Goal: Task Accomplishment & Management: Complete application form

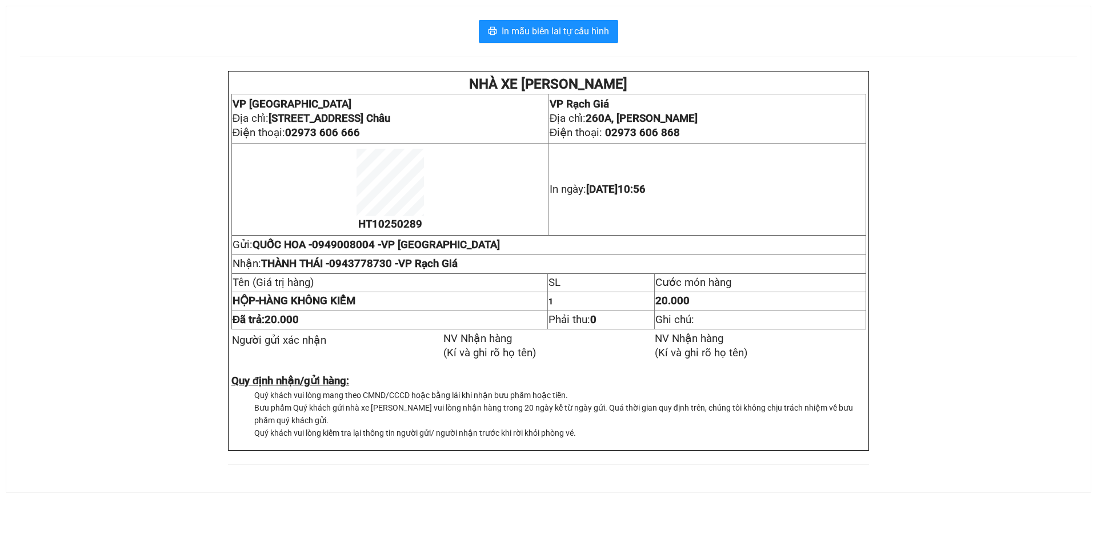
click at [585, 44] on div "In mẫu biên lai tự cấu hình NHÀ XE [PERSON_NAME] VP [GEOGRAPHIC_DATA] chỉ: [STR…" at bounding box center [548, 249] width 1085 height 486
click at [592, 35] on span "In mẫu biên lai tự cấu hình" at bounding box center [555, 31] width 107 height 14
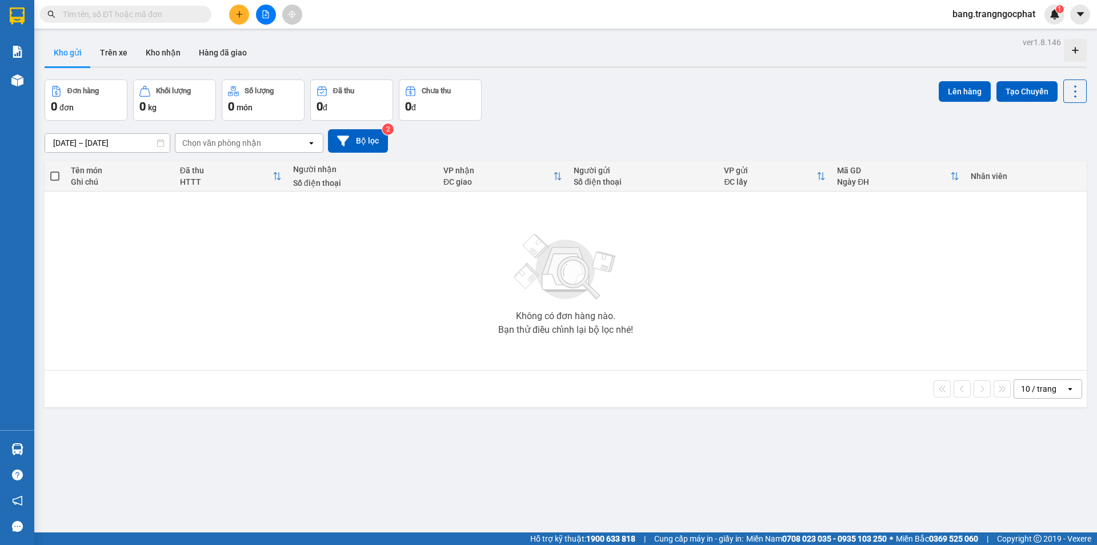
click at [810, 79] on div "ver 1.8.146 Kho gửi Trên xe Kho nhận Hàng đã giao Đơn hàng 0 đơn Khối lượng 0 k…" at bounding box center [566, 306] width 1052 height 545
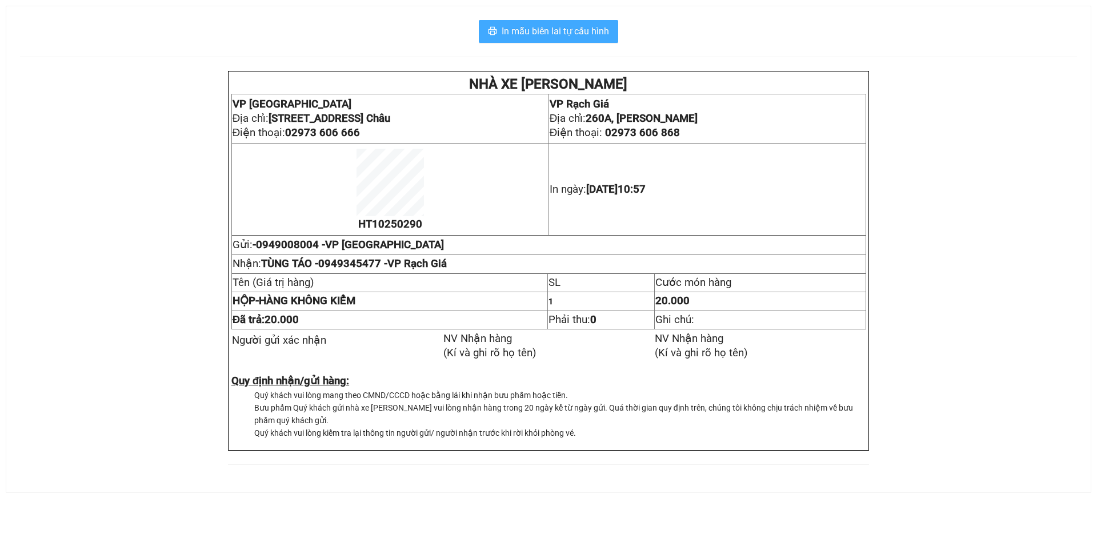
click at [571, 33] on span "In mẫu biên lai tự cấu hình" at bounding box center [555, 31] width 107 height 14
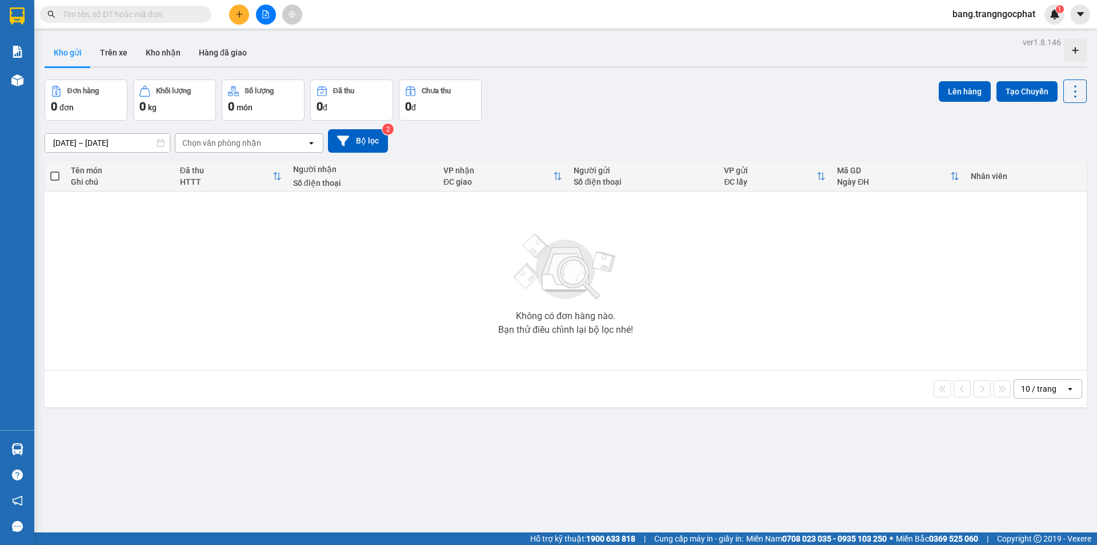
click at [122, 15] on input "text" at bounding box center [130, 14] width 135 height 13
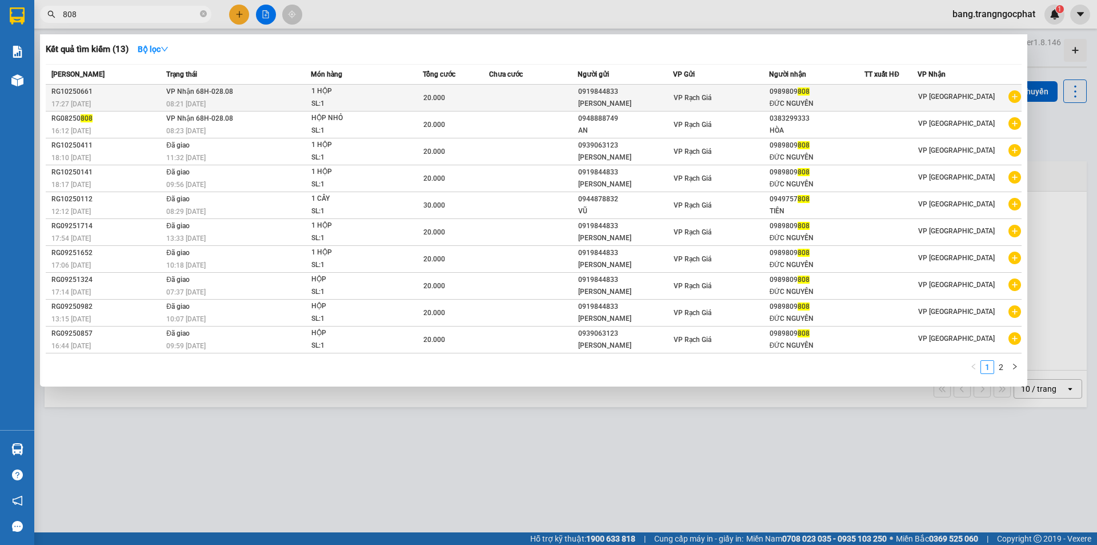
type input "808"
click at [784, 103] on div "ĐỨC NGUYÊN" at bounding box center [817, 104] width 95 height 12
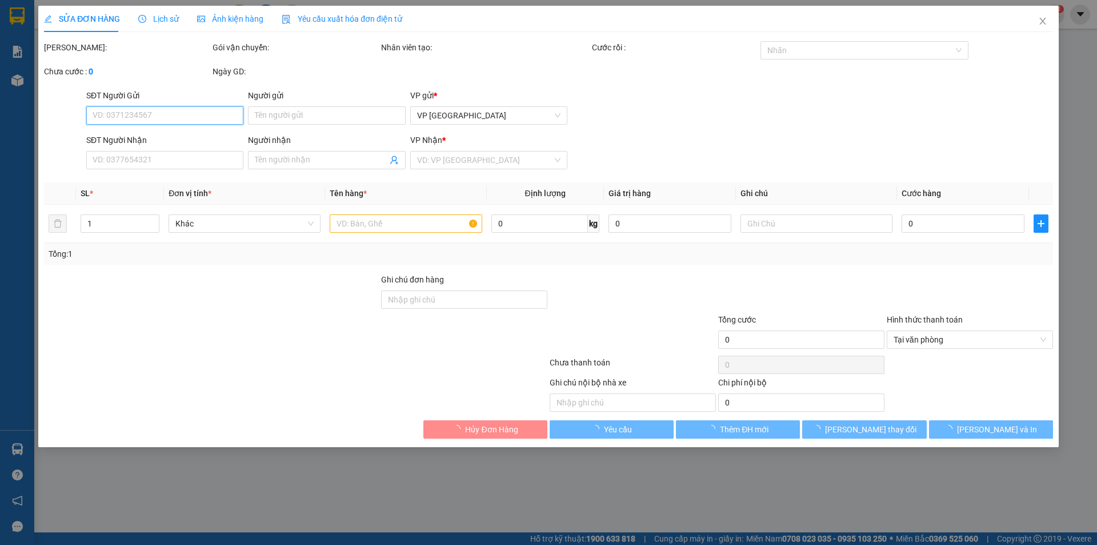
type input "0919844833"
type input "HÙNG PHONG"
type input "0989809808"
type input "ĐỨC NGUYÊN"
type input "20.000"
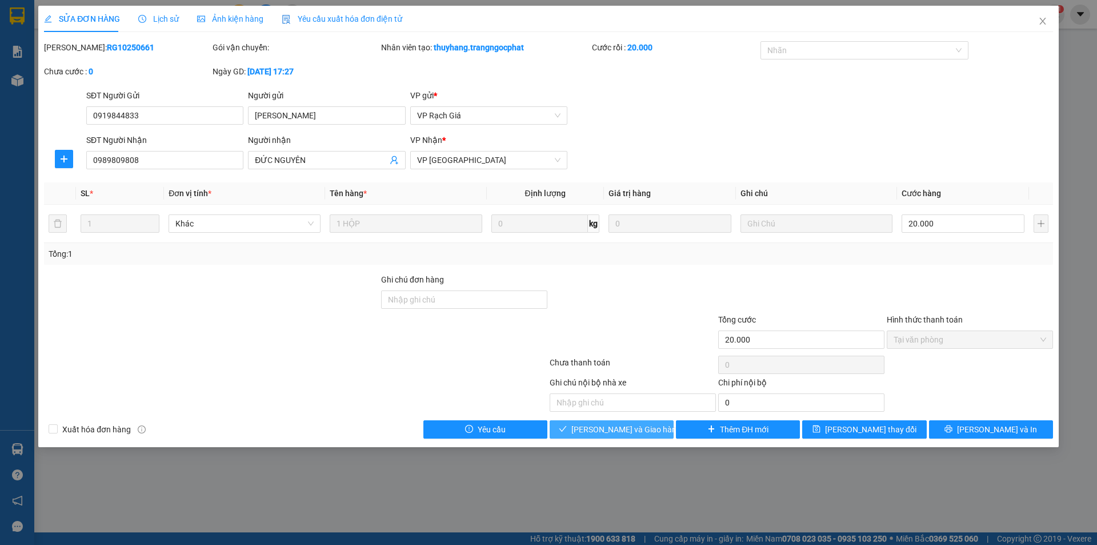
click at [612, 431] on span "Lưu và Giao hàng" at bounding box center [626, 429] width 110 height 13
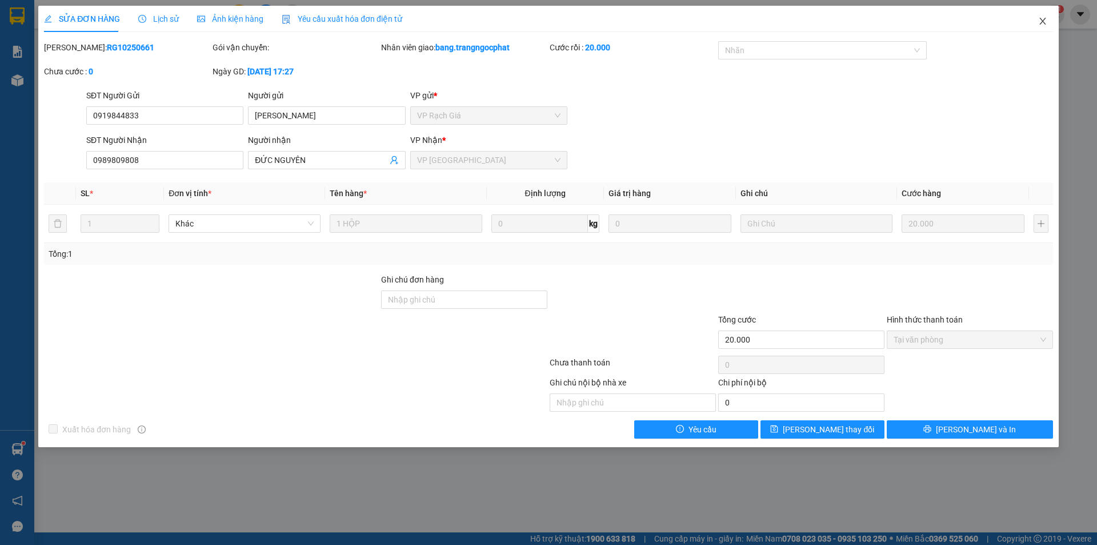
click at [1041, 21] on icon "close" at bounding box center [1042, 21] width 9 height 9
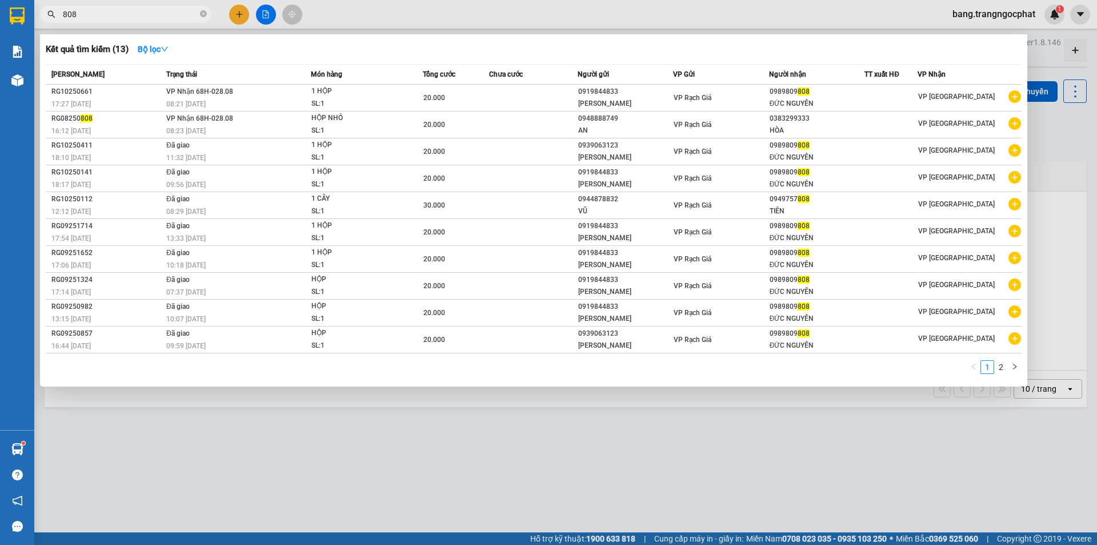
drag, startPoint x: 132, startPoint y: 17, endPoint x: 0, endPoint y: 82, distance: 147.5
click at [0, 103] on section "Kết quả tìm kiếm ( 13 ) Bộ lọc Mã ĐH Trạng thái Món hàng Tổng cước Chưa cước Ng…" at bounding box center [548, 272] width 1097 height 545
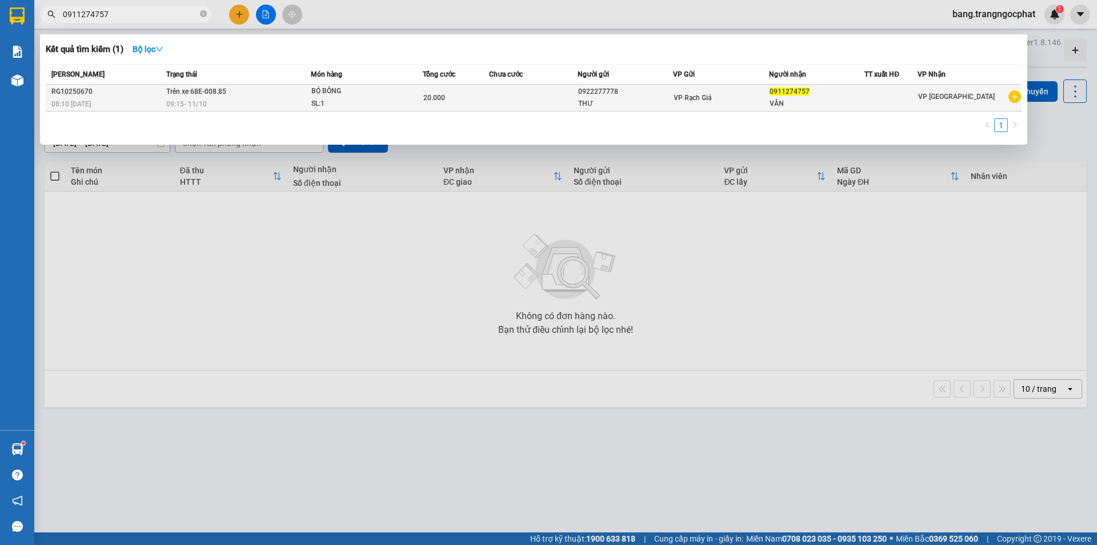
type input "0911274757"
click at [526, 95] on td at bounding box center [533, 98] width 89 height 27
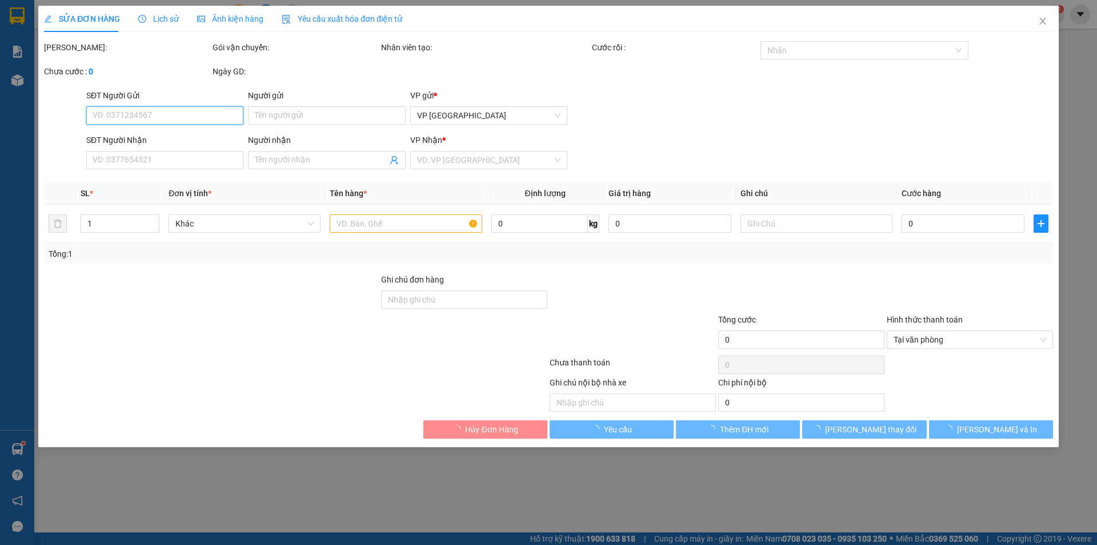
type input "0922277778"
type input "THƯ"
type input "0911274757"
type input "VÂN"
type input "20.000"
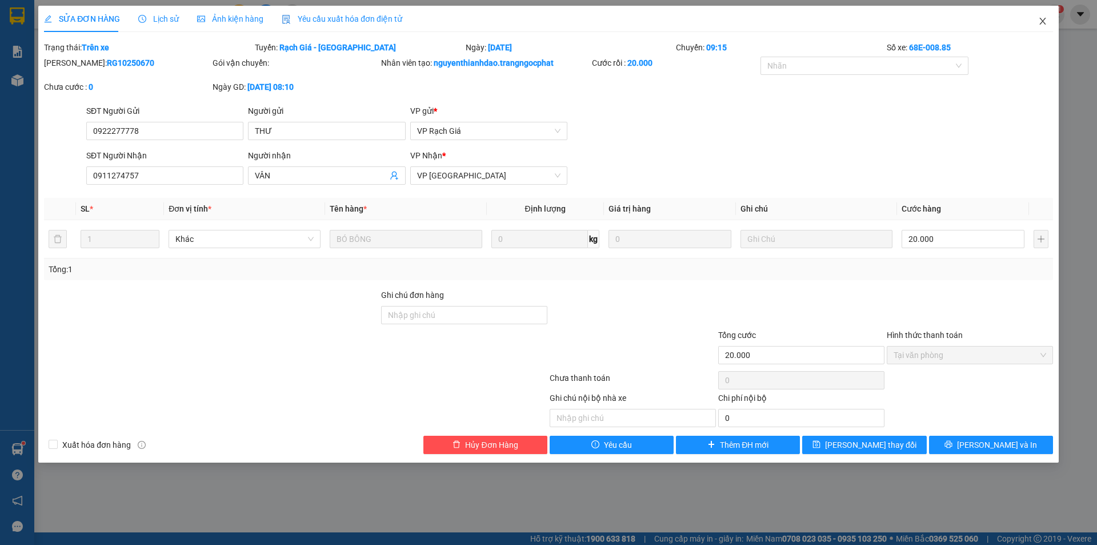
click at [1036, 26] on span "Close" at bounding box center [1043, 22] width 32 height 32
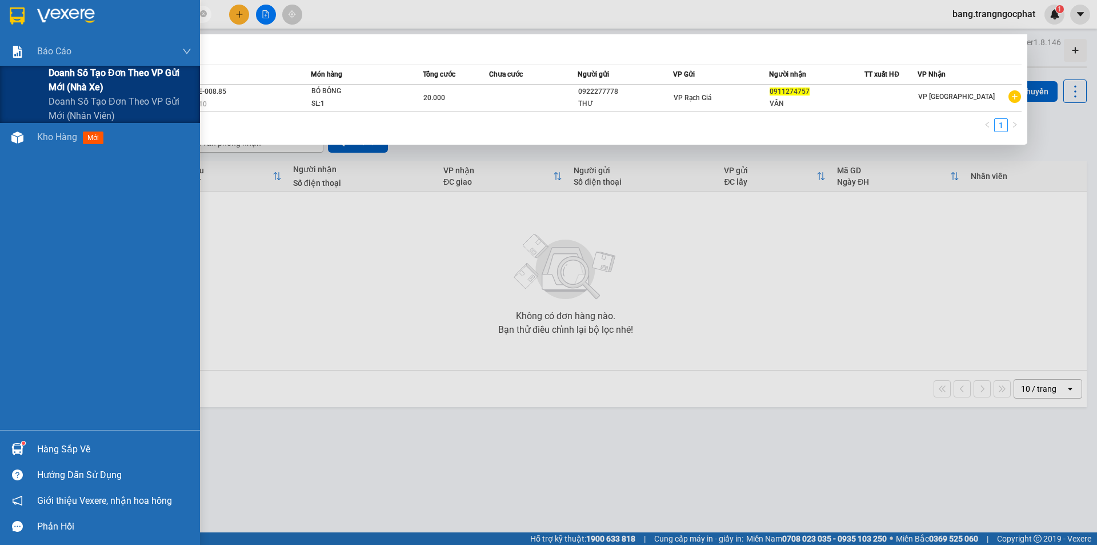
drag, startPoint x: 123, startPoint y: 11, endPoint x: 0, endPoint y: 83, distance: 143.2
click at [0, 83] on section "Kết quả tìm kiếm ( 1 ) Bộ lọc Mã ĐH Trạng thái Món hàng Tổng cước Chưa cước Ngư…" at bounding box center [548, 272] width 1097 height 545
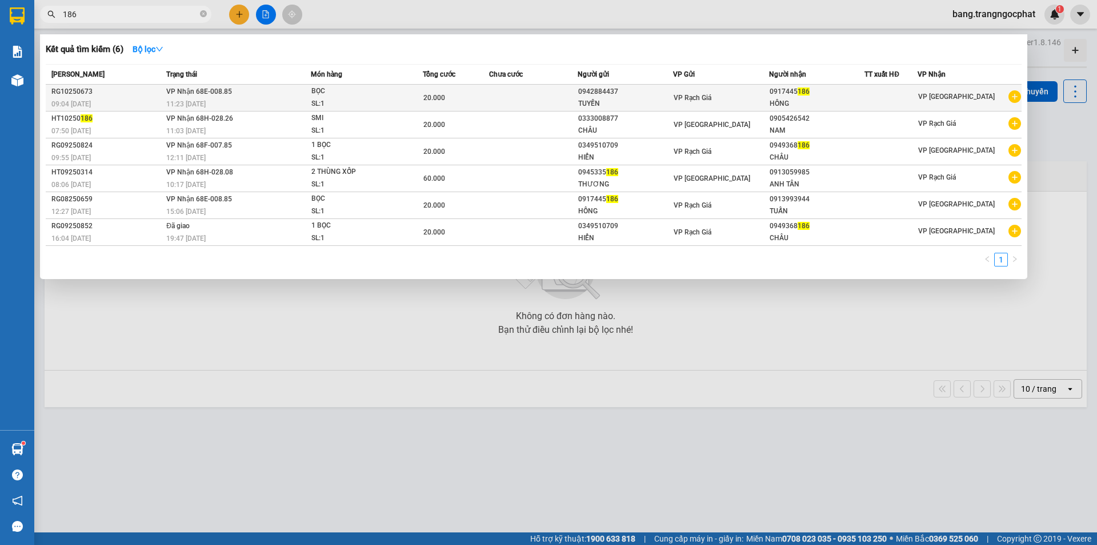
type input "186"
click at [750, 89] on td "VP Rạch Giá" at bounding box center [721, 98] width 96 height 27
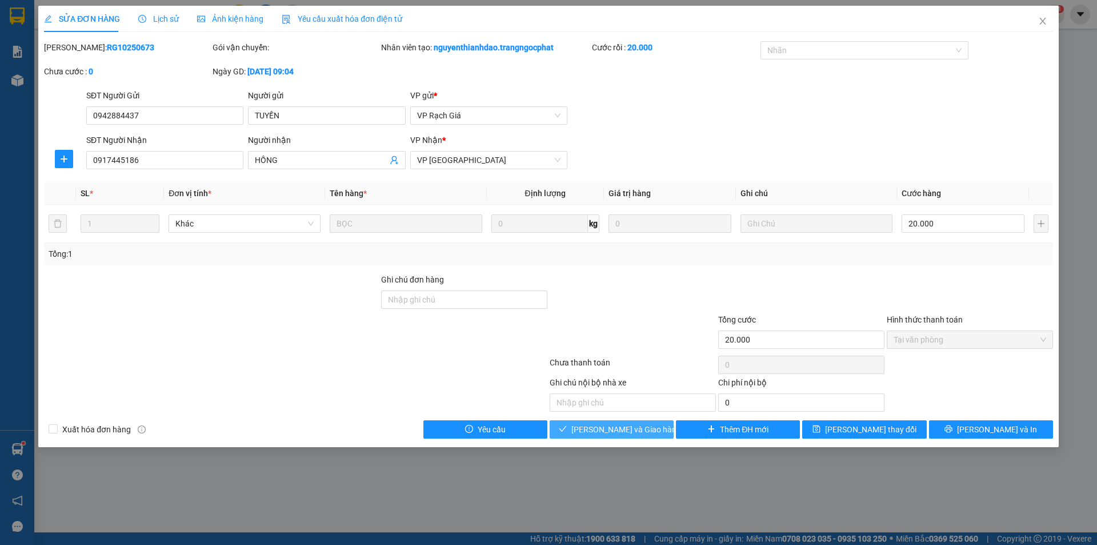
click at [616, 432] on span "Lưu và Giao hàng" at bounding box center [626, 429] width 110 height 13
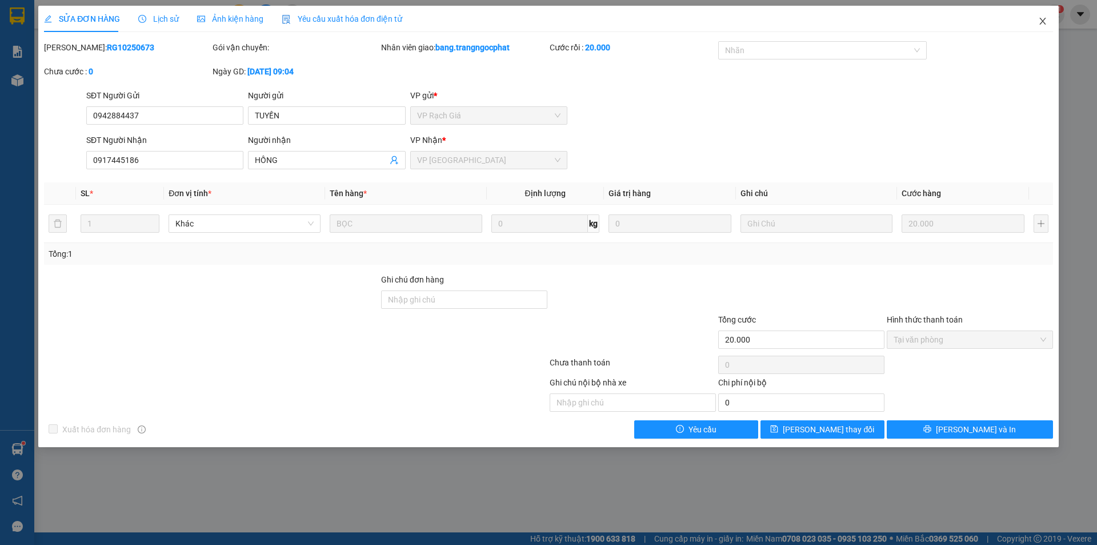
click at [1046, 25] on icon "close" at bounding box center [1042, 21] width 9 height 9
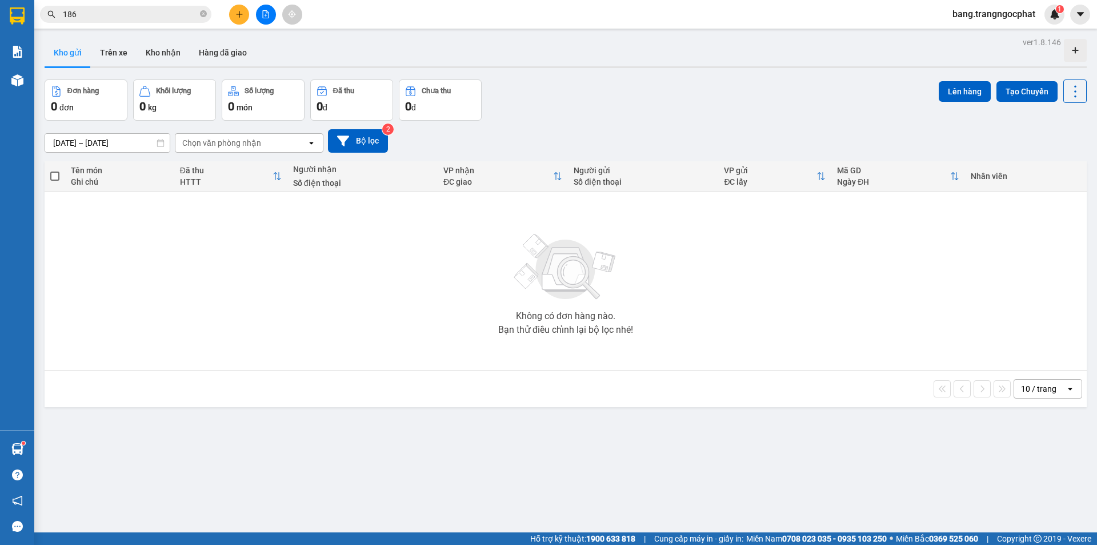
drag, startPoint x: 121, startPoint y: 16, endPoint x: 0, endPoint y: 1, distance: 122.1
click at [0, 57] on section "Kết quả tìm kiếm ( 6 ) Bộ lọc Mã ĐH Trạng thái Món hàng Tổng cước Chưa cước Ngư…" at bounding box center [548, 272] width 1097 height 545
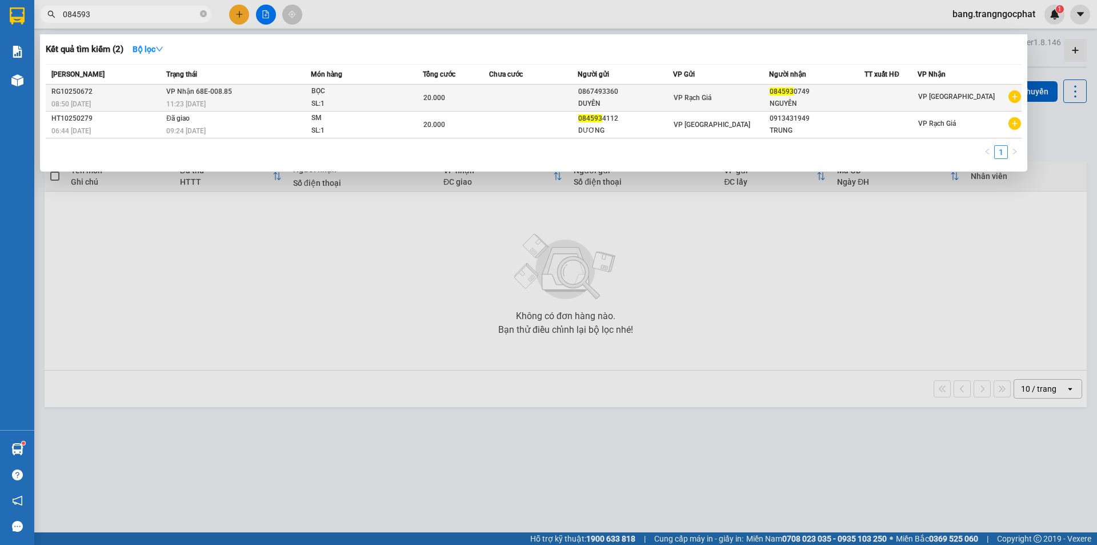
type input "084593"
click at [409, 95] on span "BỌC SL: 1" at bounding box center [366, 97] width 111 height 25
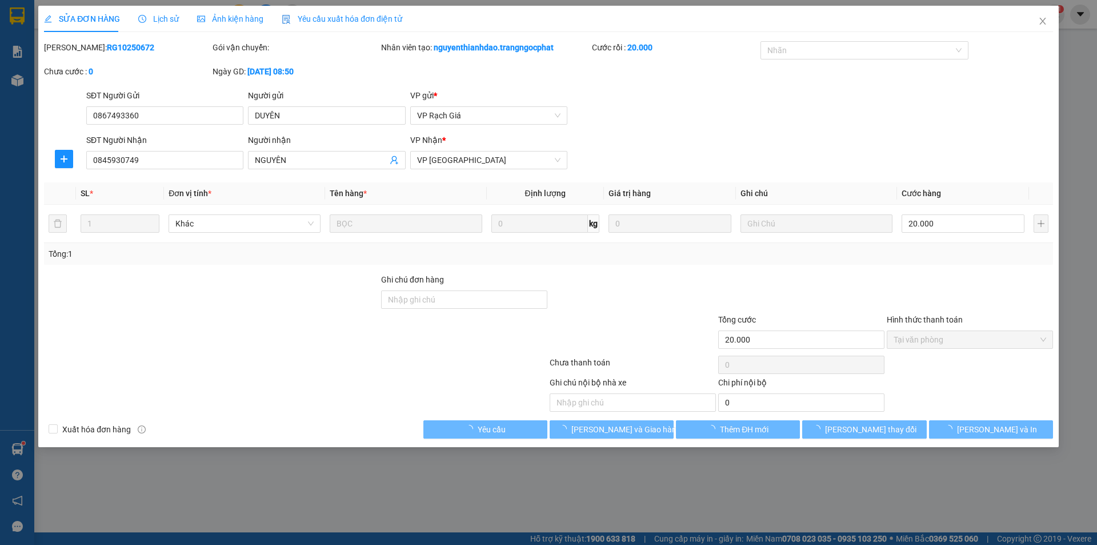
type input "0867493360"
type input "DUYÊN"
type input "0845930749"
type input "NGUYÊN"
type input "20.000"
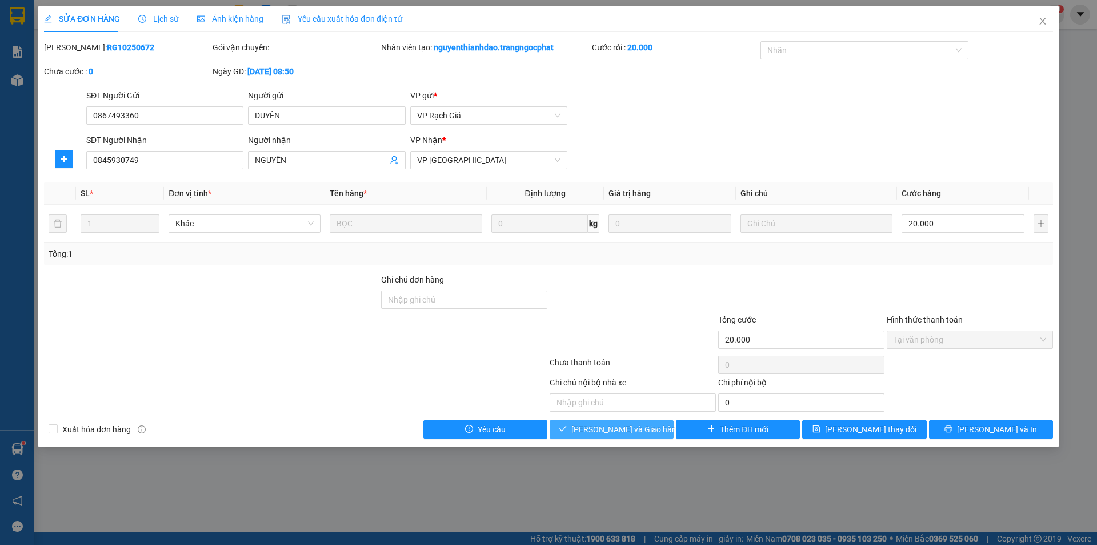
drag, startPoint x: 630, startPoint y: 427, endPoint x: 625, endPoint y: 423, distance: 6.7
click at [628, 426] on span "Lưu và Giao hàng" at bounding box center [626, 429] width 110 height 13
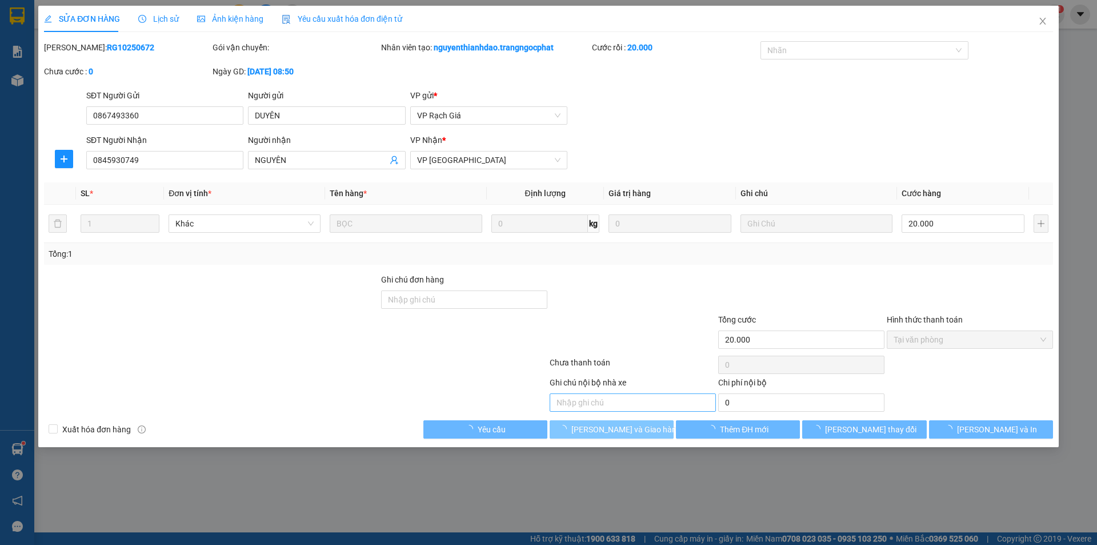
drag, startPoint x: 625, startPoint y: 423, endPoint x: 621, endPoint y: 394, distance: 29.3
click at [622, 423] on span "Lưu và Giao hàng" at bounding box center [626, 429] width 110 height 13
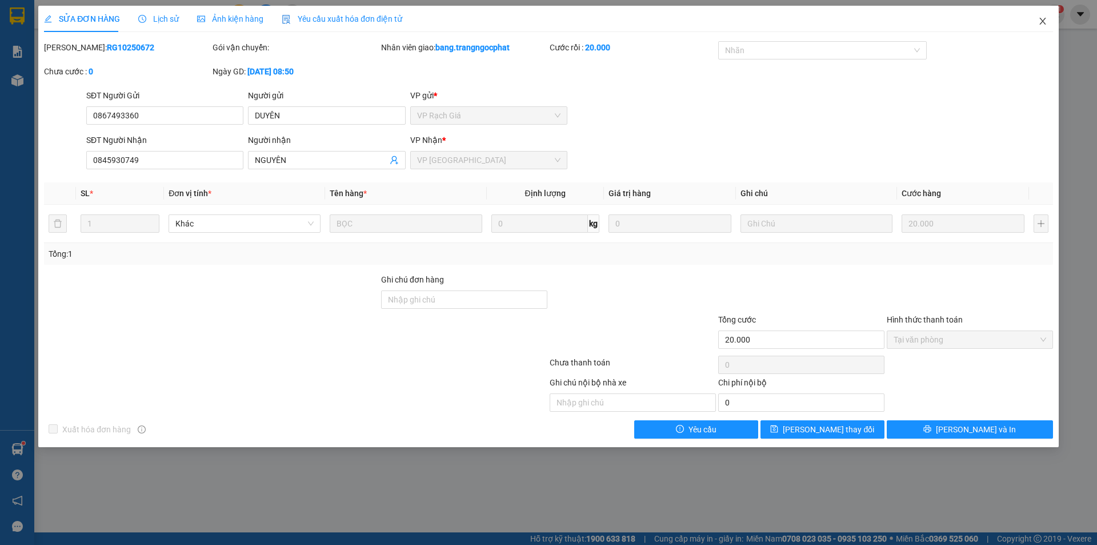
click at [1048, 27] on span "Close" at bounding box center [1043, 22] width 32 height 32
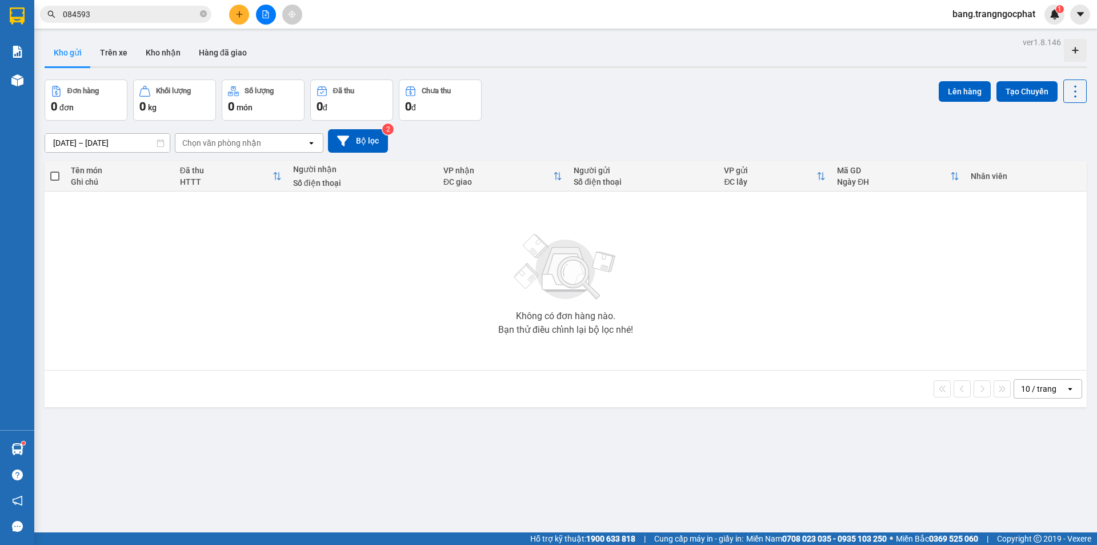
drag, startPoint x: 118, startPoint y: 22, endPoint x: 0, endPoint y: 64, distance: 125.6
click at [0, 73] on section "Kết quả tìm kiếm ( 2 ) Bộ lọc Mã ĐH Trạng thái Món hàng Tổng cước Chưa cước Ngư…" at bounding box center [548, 272] width 1097 height 545
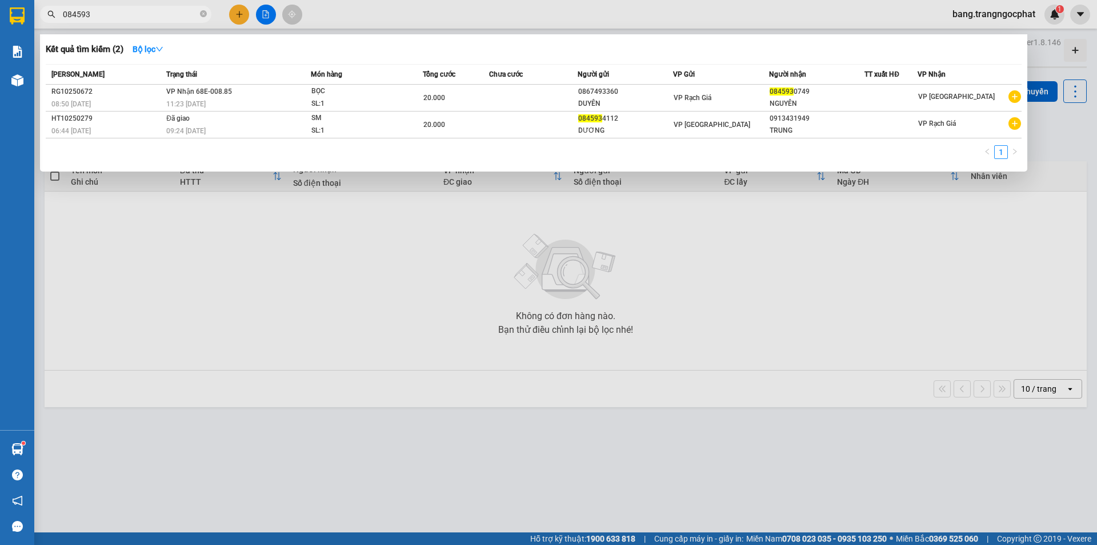
click at [465, 371] on div at bounding box center [548, 272] width 1097 height 545
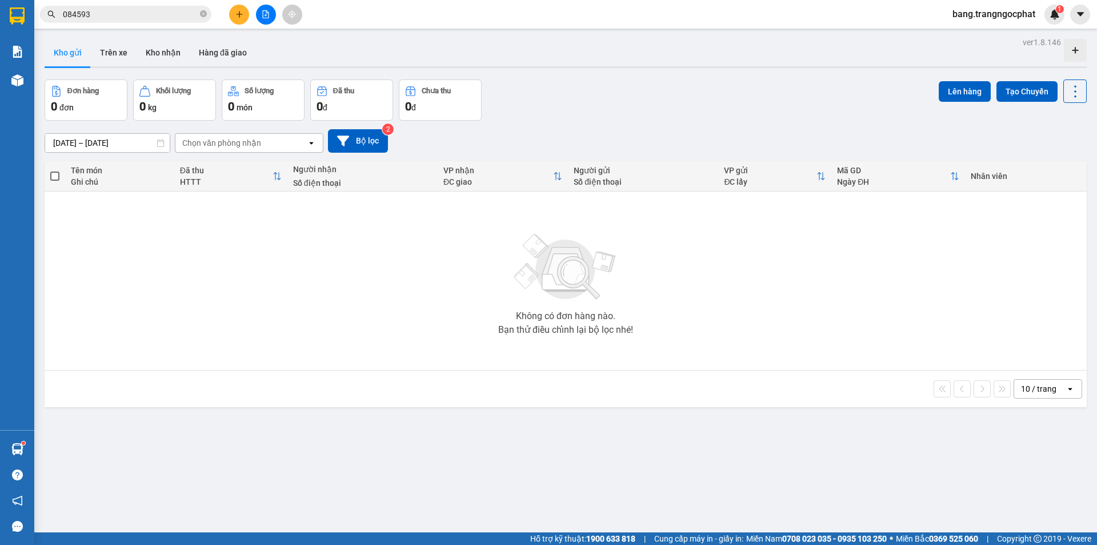
drag, startPoint x: 95, startPoint y: 15, endPoint x: 0, endPoint y: 20, distance: 95.0
click at [0, 20] on section "Kết quả tìm kiếm ( 2 ) Bộ lọc Mã ĐH Trạng thái Món hàng Tổng cước Chưa cước Ngư…" at bounding box center [548, 272] width 1097 height 545
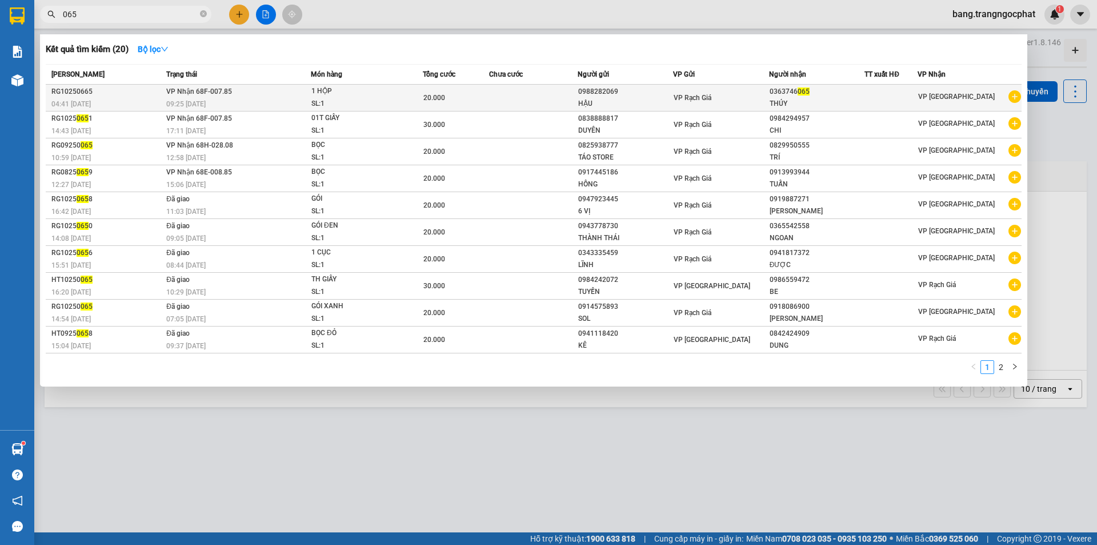
type input "065"
click at [799, 100] on div "THÚY" at bounding box center [817, 104] width 95 height 12
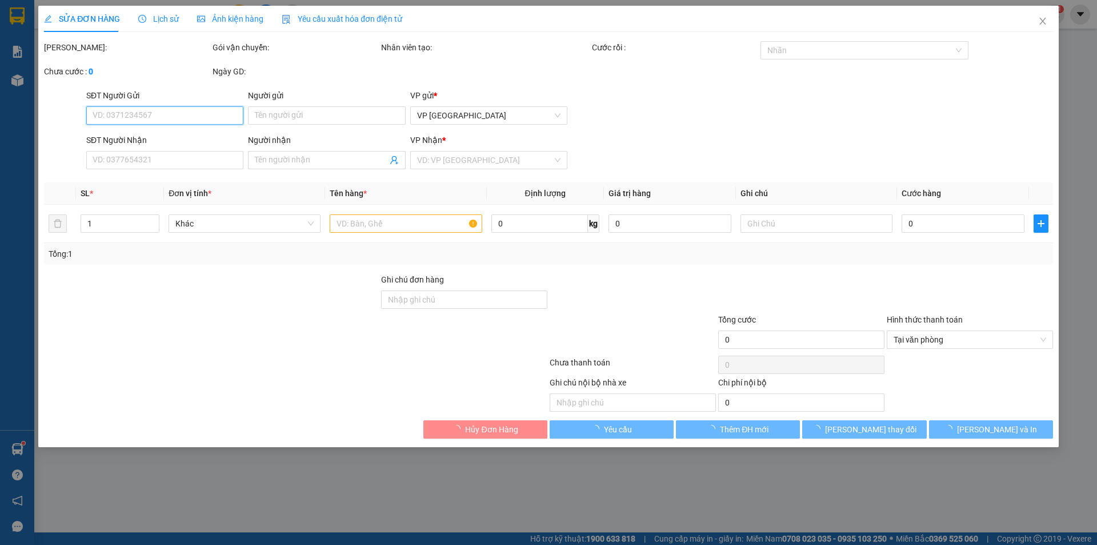
type input "0988282069"
type input "HẬU"
type input "0363746065"
type input "THÚY"
type input "20.000"
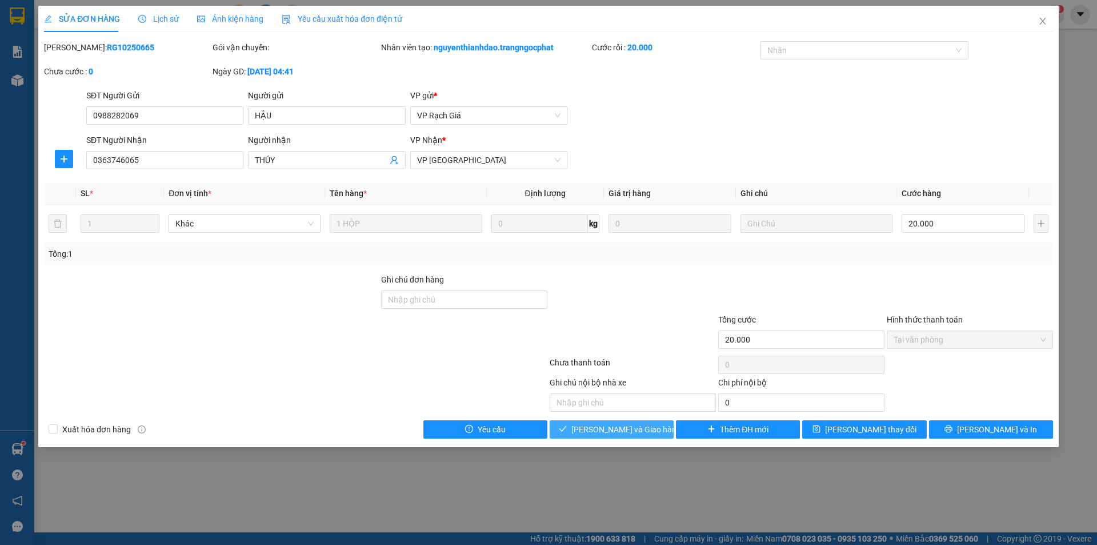
click at [601, 428] on span "Lưu và Giao hàng" at bounding box center [626, 429] width 110 height 13
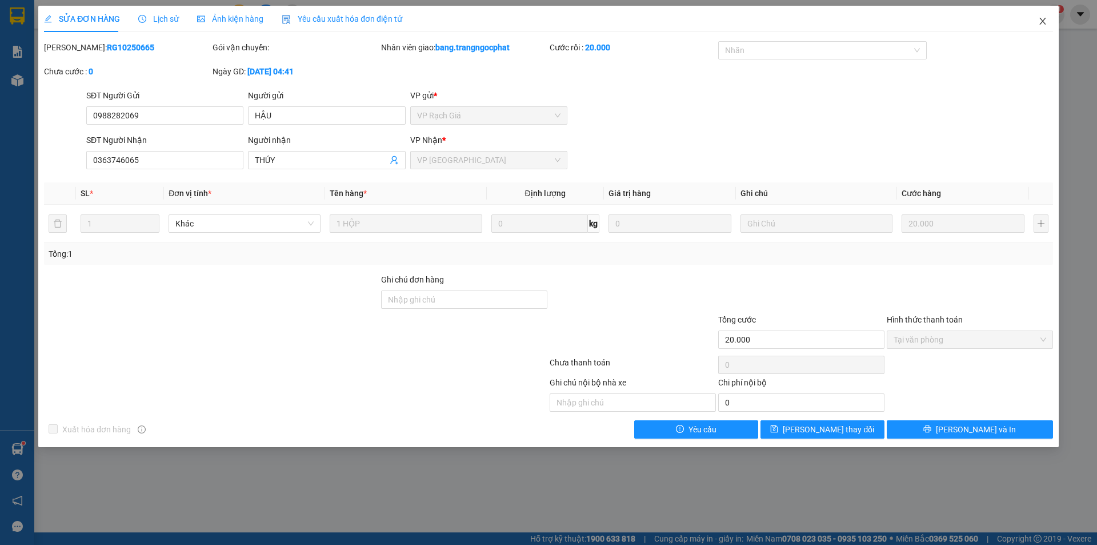
click at [1040, 21] on icon "close" at bounding box center [1042, 21] width 9 height 9
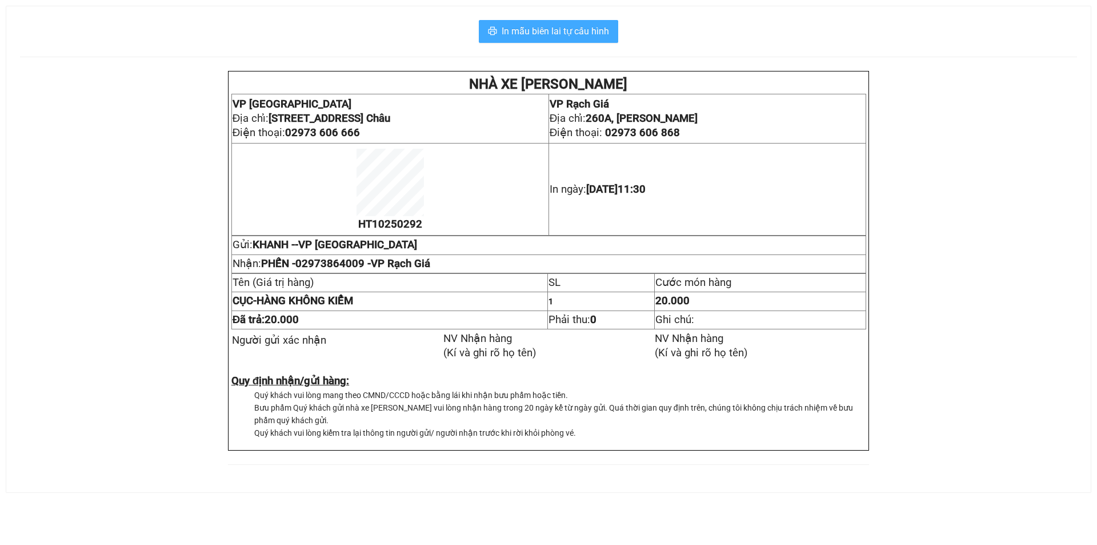
click at [553, 30] on span "In mẫu biên lai tự cấu hình" at bounding box center [555, 31] width 107 height 14
